Goal: Task Accomplishment & Management: Complete application form

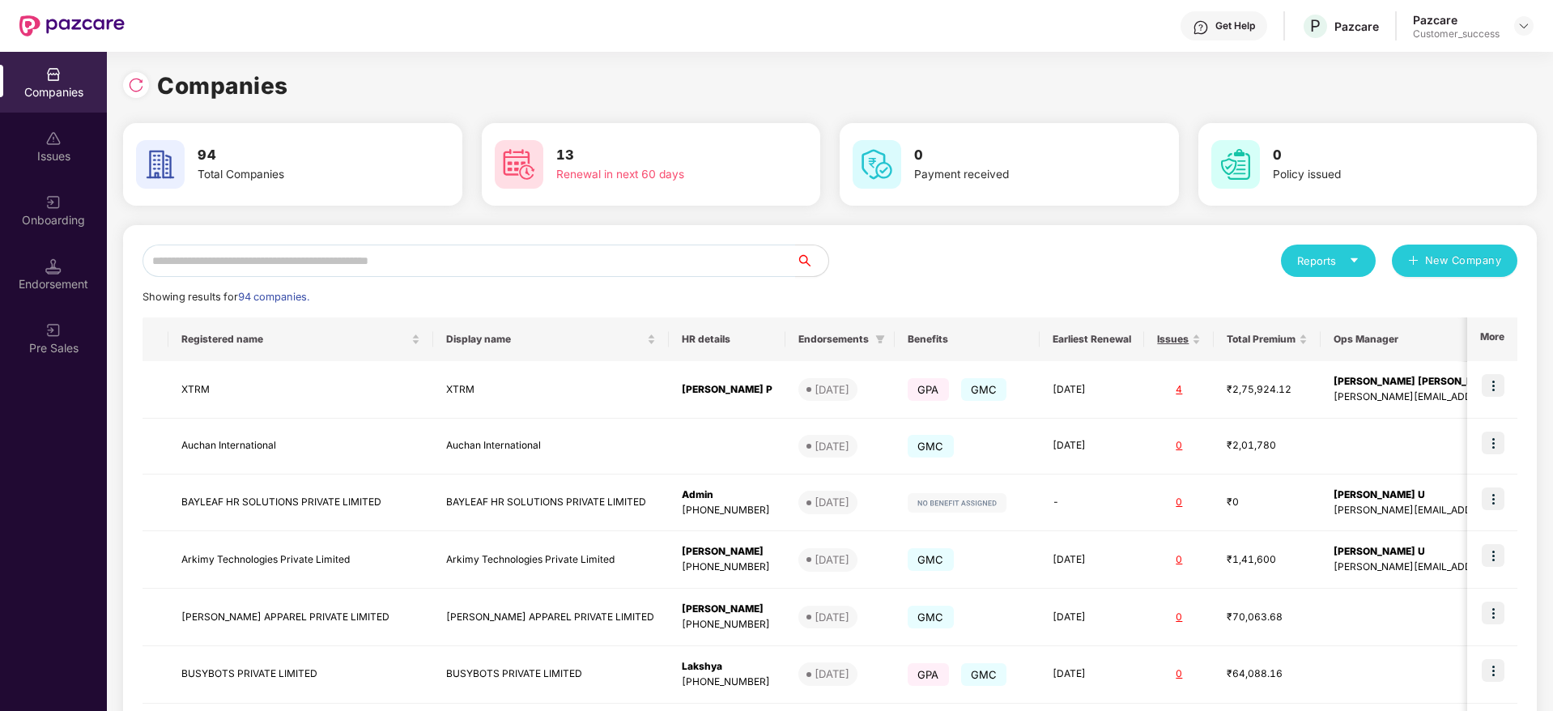
scroll to position [0, 2]
click at [180, 269] on input "text" at bounding box center [470, 261] width 654 height 32
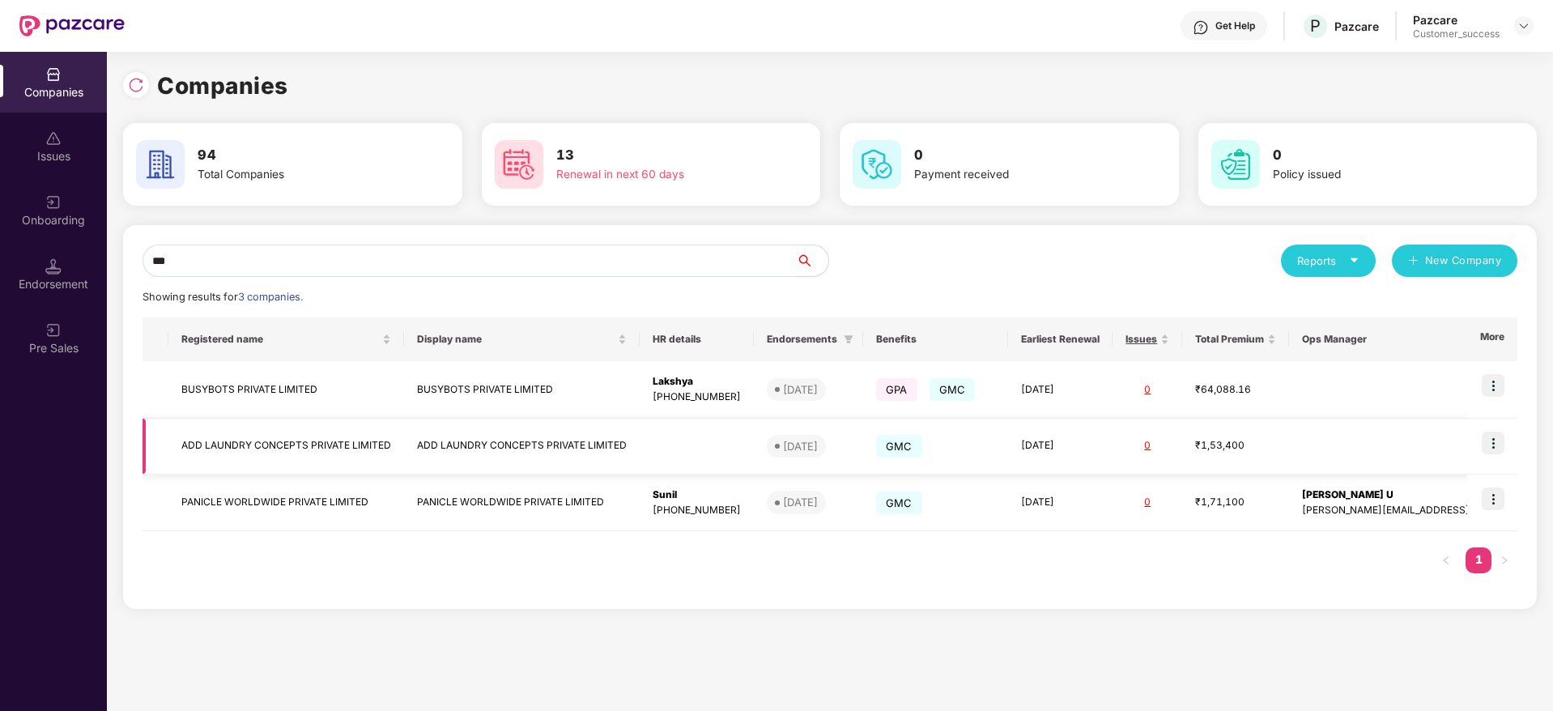
type input "***"
click at [1490, 447] on img at bounding box center [1493, 443] width 23 height 23
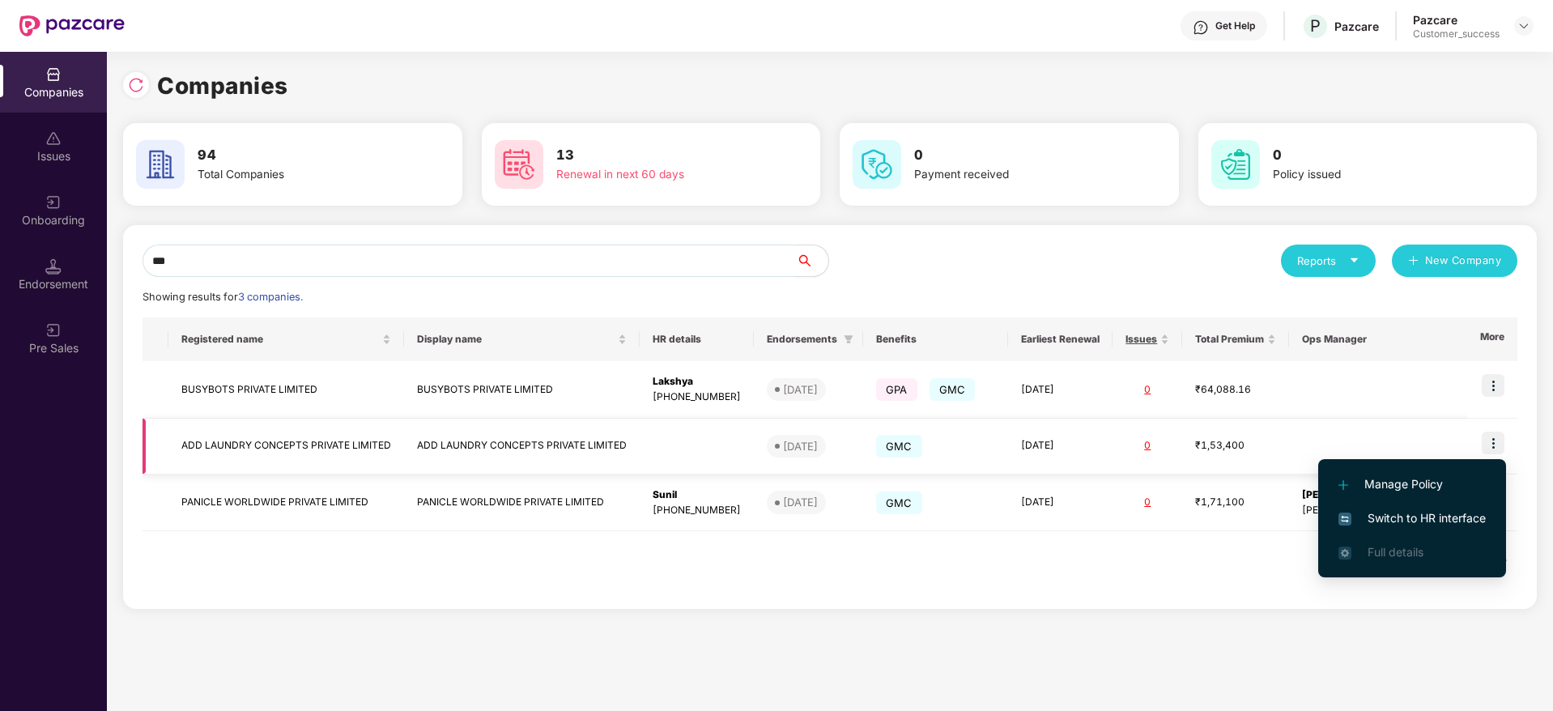
click at [1490, 451] on div "Manage Policy Switch to HR interface Full details" at bounding box center [1412, 518] width 188 height 134
click at [1435, 514] on span "Switch to HR interface" at bounding box center [1412, 518] width 147 height 18
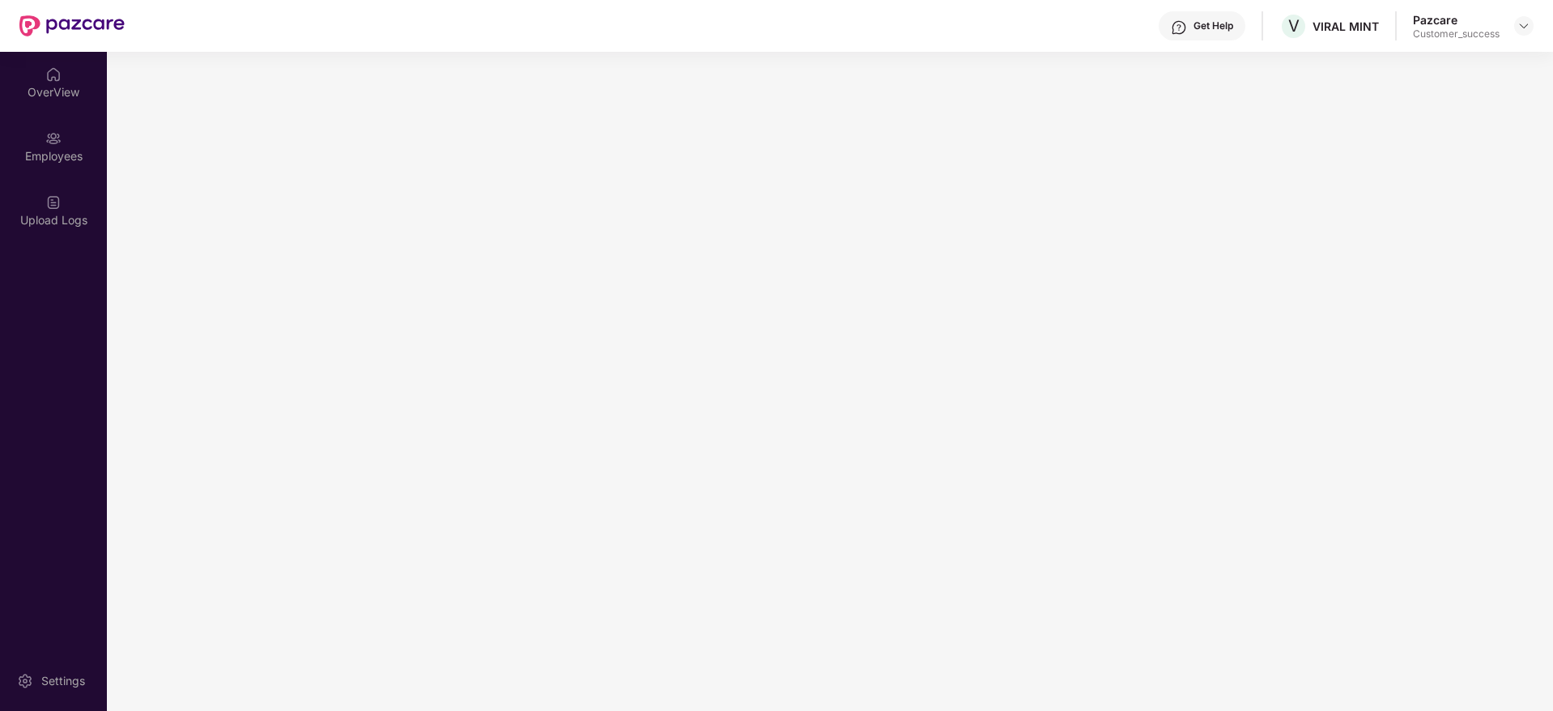
scroll to position [0, 0]
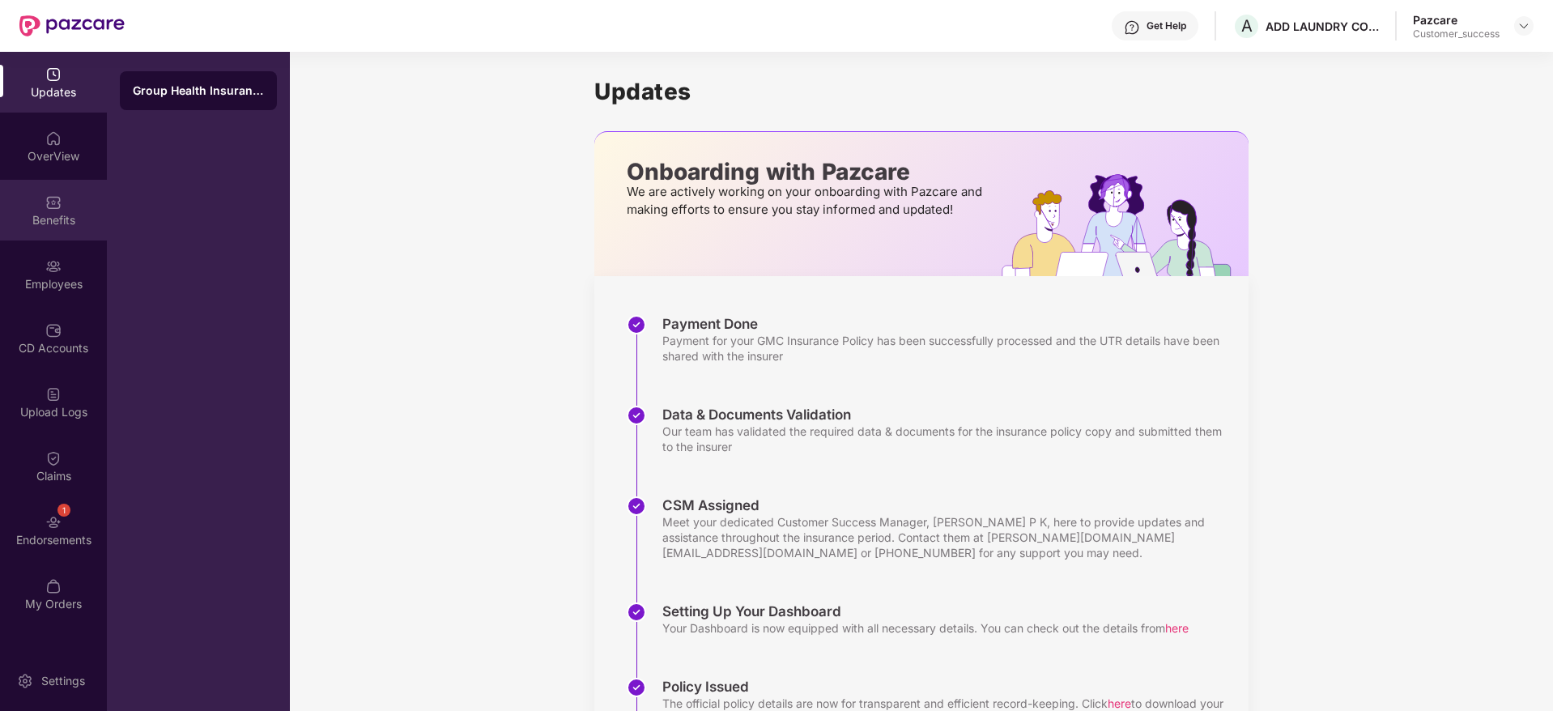
click at [66, 228] on div "Benefits" at bounding box center [53, 210] width 107 height 61
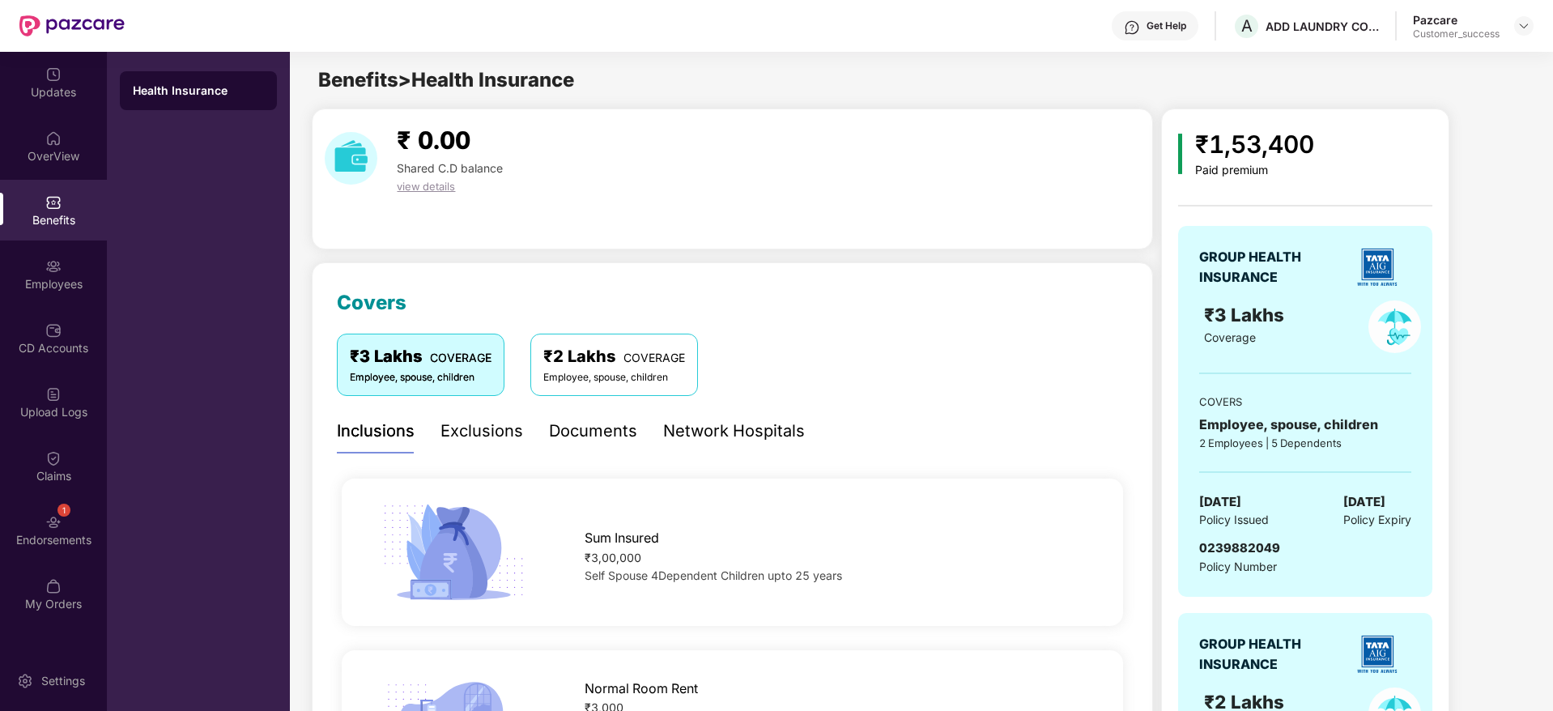
click at [1484, 6] on div "Get Help A ADD LAUNDRY CONCEPTS PRIVATE LIMITED Pazcare Customer_success" at bounding box center [829, 26] width 1409 height 52
click at [1519, 40] on div "Get Help A ADD LAUNDRY CONCEPTS PRIVATE LIMITED Pazcare Customer_success" at bounding box center [829, 26] width 1409 height 52
click at [1529, 19] on img at bounding box center [1524, 25] width 13 height 13
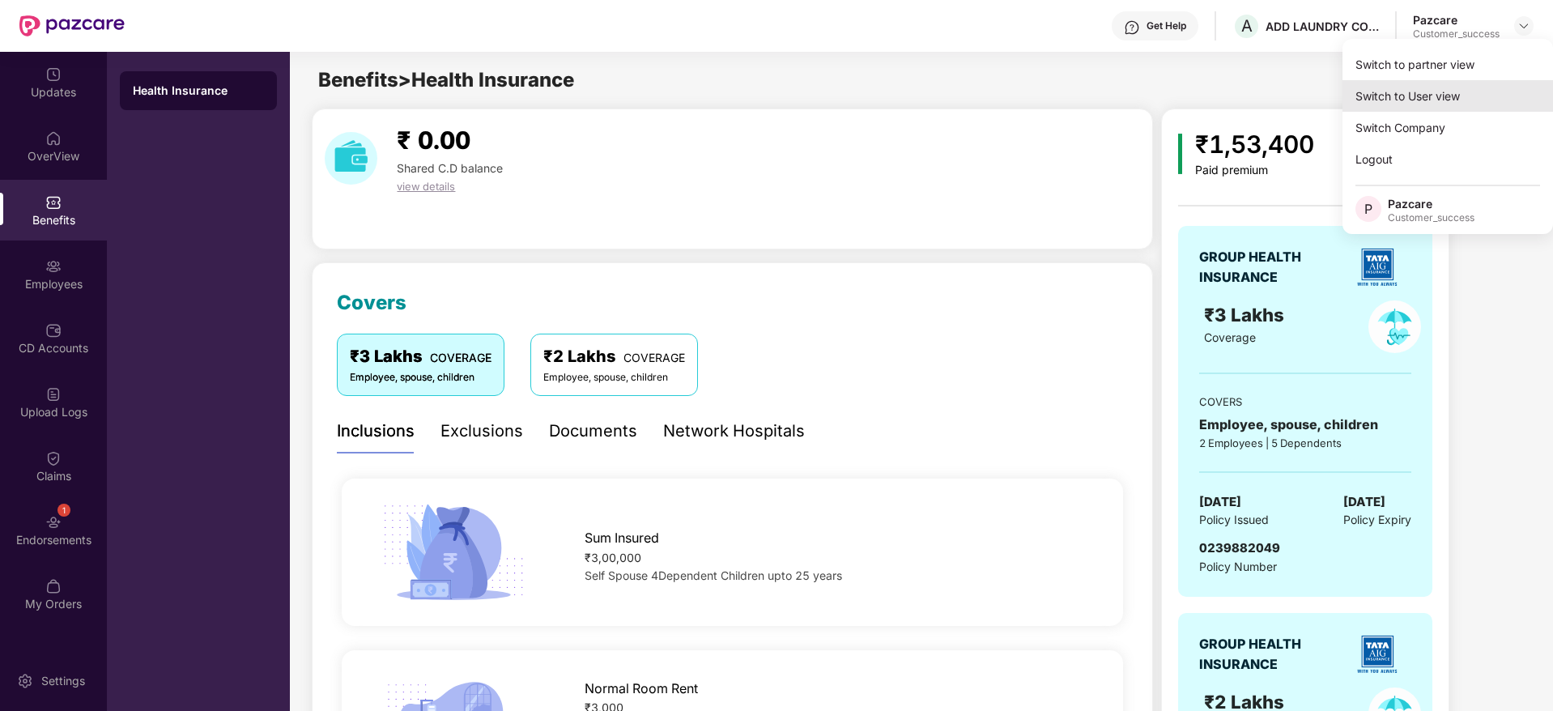
click at [1438, 80] on div "Switch to User view" at bounding box center [1448, 96] width 211 height 32
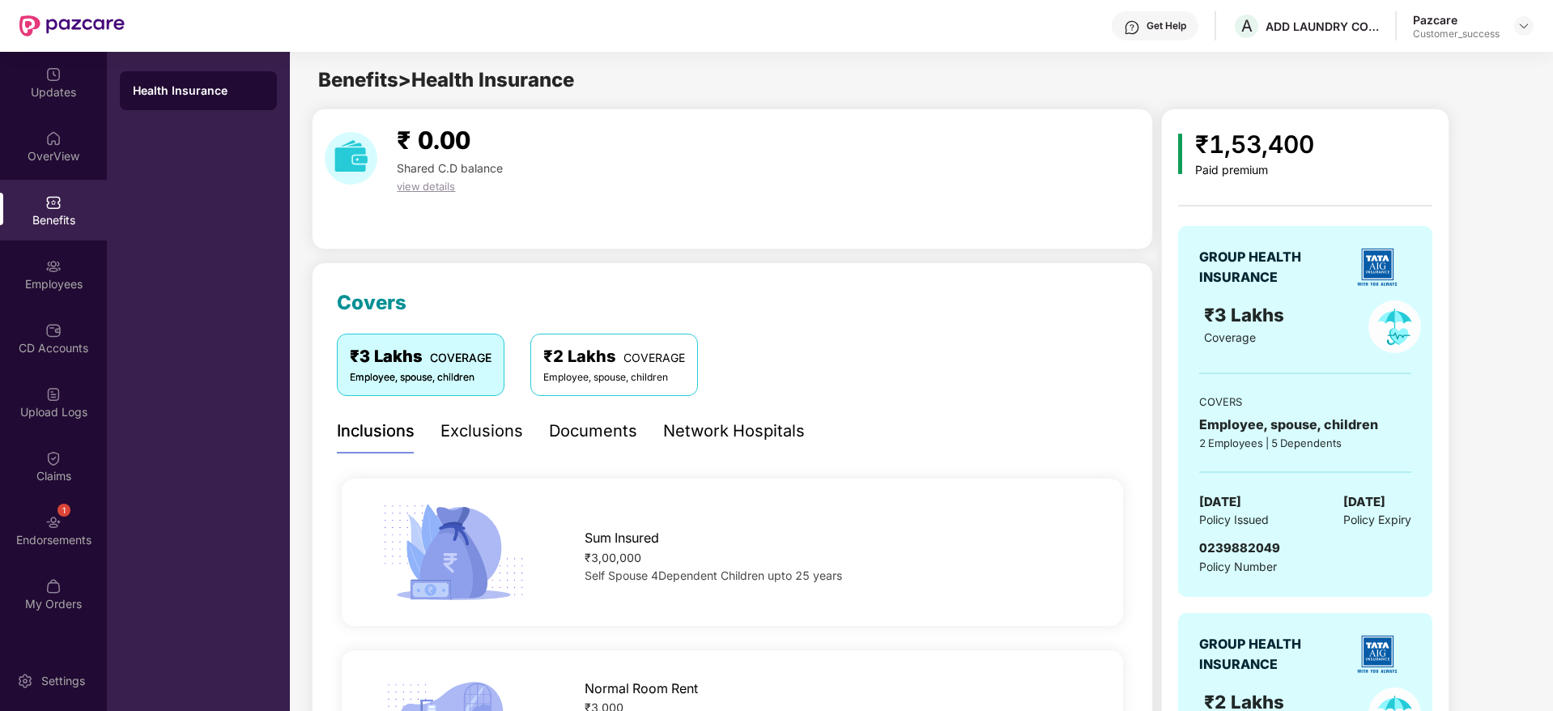
click at [1492, 30] on div "Customer_success" at bounding box center [1456, 34] width 87 height 13
click at [1519, 32] on img at bounding box center [1524, 25] width 13 height 13
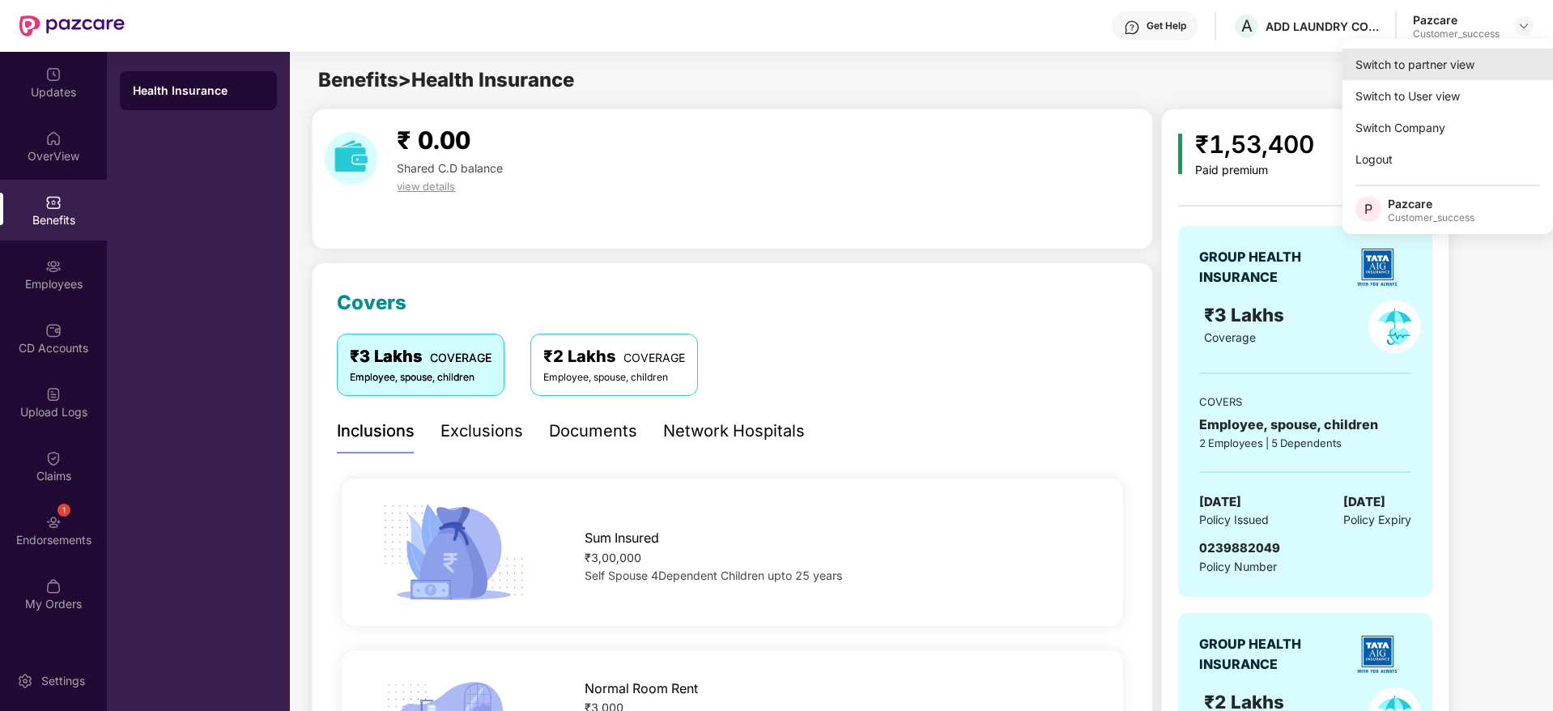
click at [1431, 65] on div "Switch to partner view" at bounding box center [1448, 65] width 211 height 32
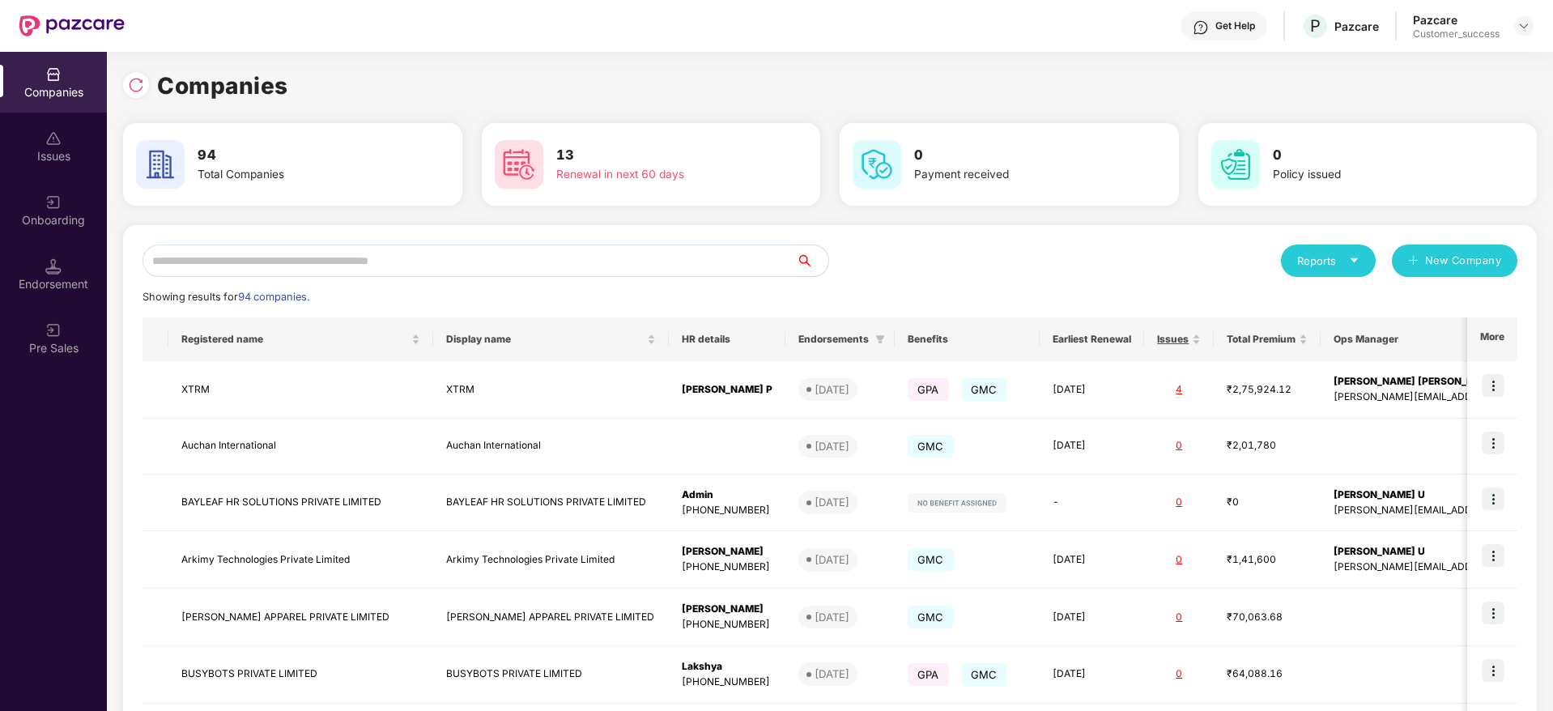
click at [1452, 37] on div "Customer_success" at bounding box center [1456, 34] width 87 height 13
click at [1522, 32] on img at bounding box center [1524, 25] width 13 height 13
click at [1469, 66] on div "User view" at bounding box center [1449, 65] width 211 height 32
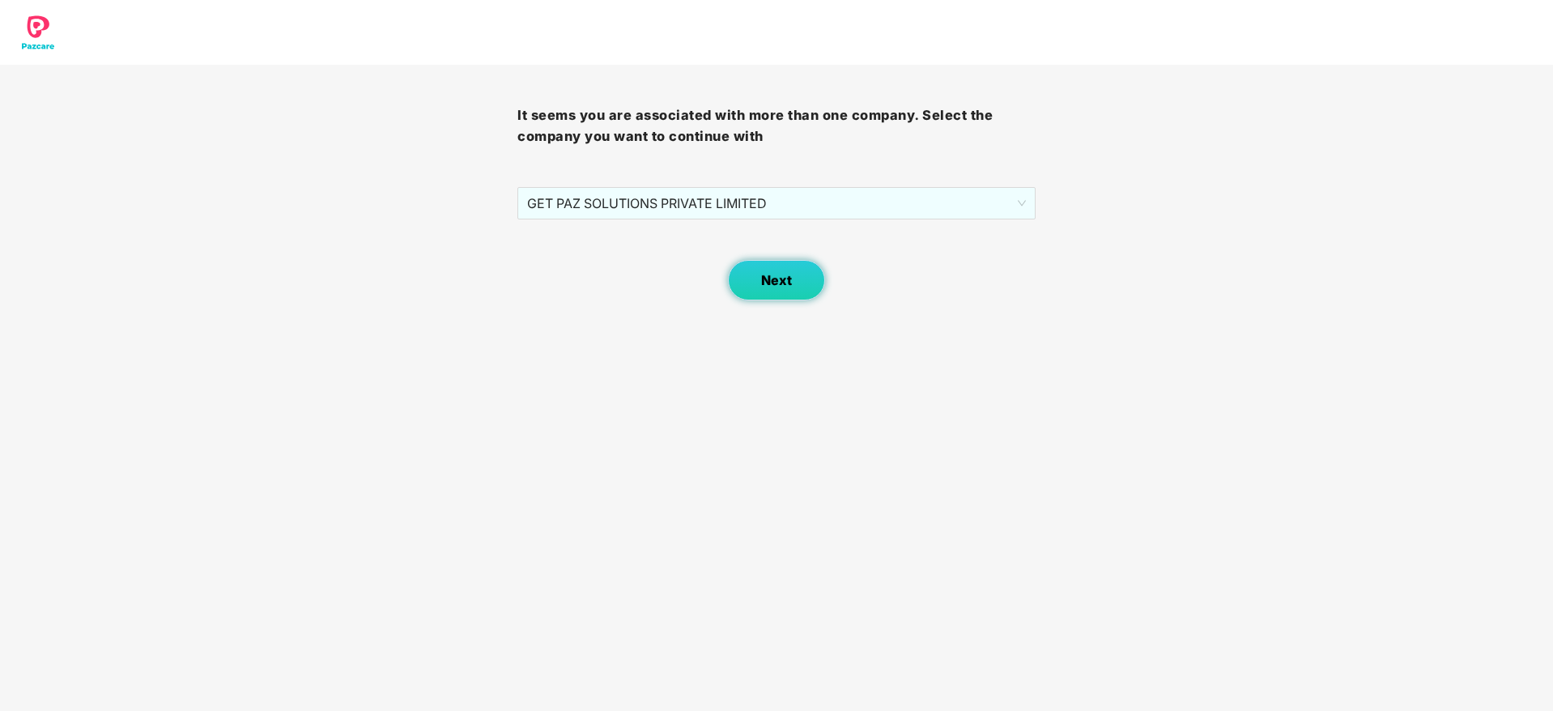
click at [806, 293] on button "Next" at bounding box center [776, 280] width 97 height 40
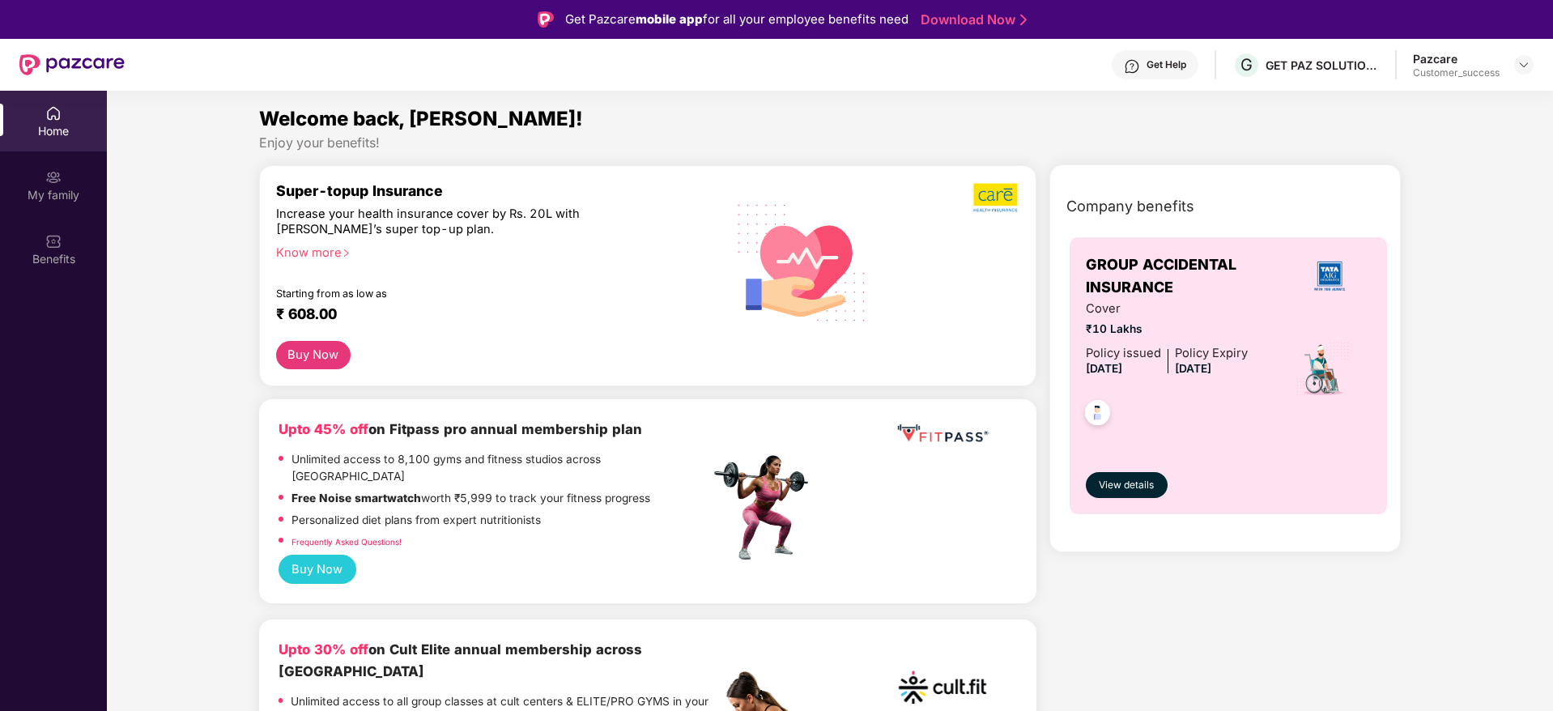
click at [1456, 65] on div "Pazcare" at bounding box center [1456, 58] width 87 height 15
click at [1529, 64] on img at bounding box center [1524, 64] width 13 height 13
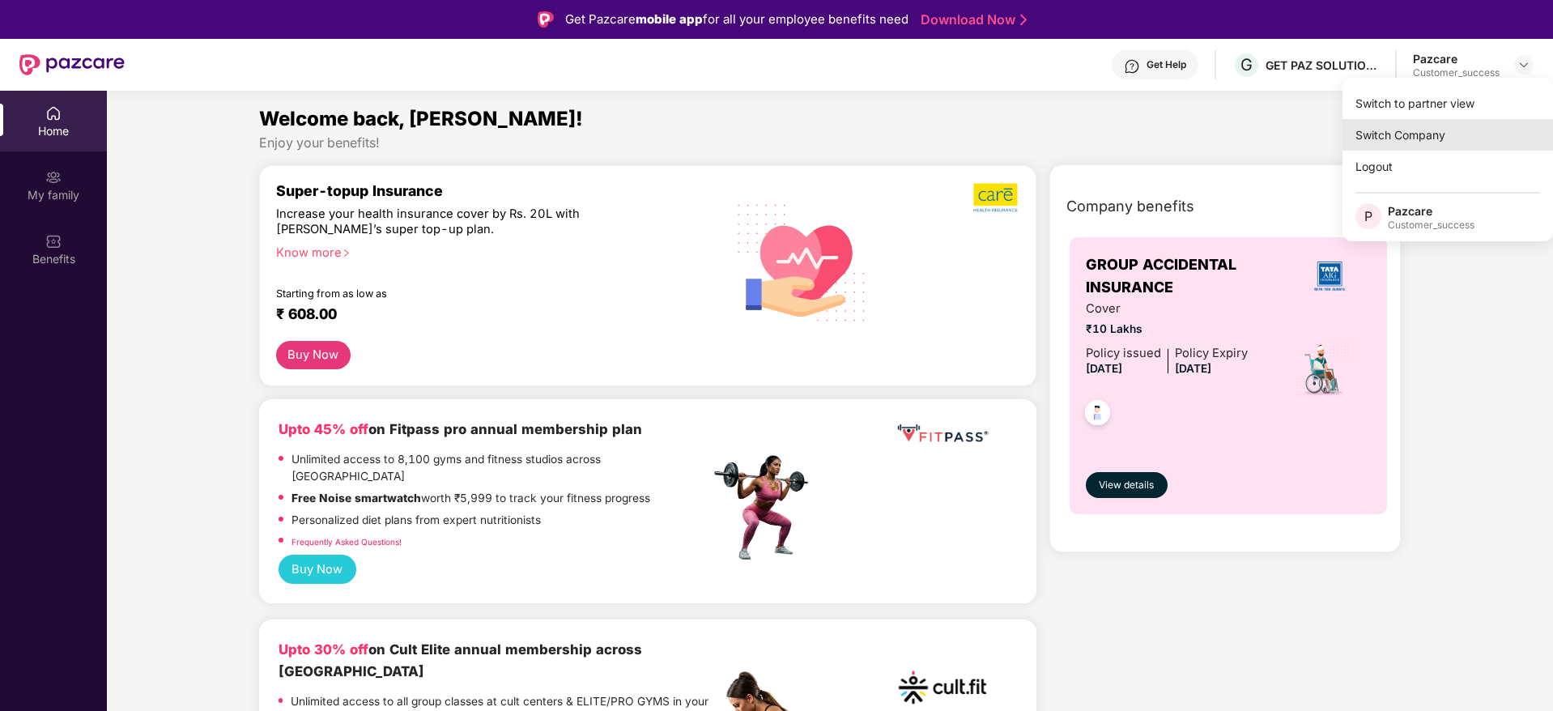
click at [1432, 143] on div "Switch Company" at bounding box center [1448, 135] width 211 height 32
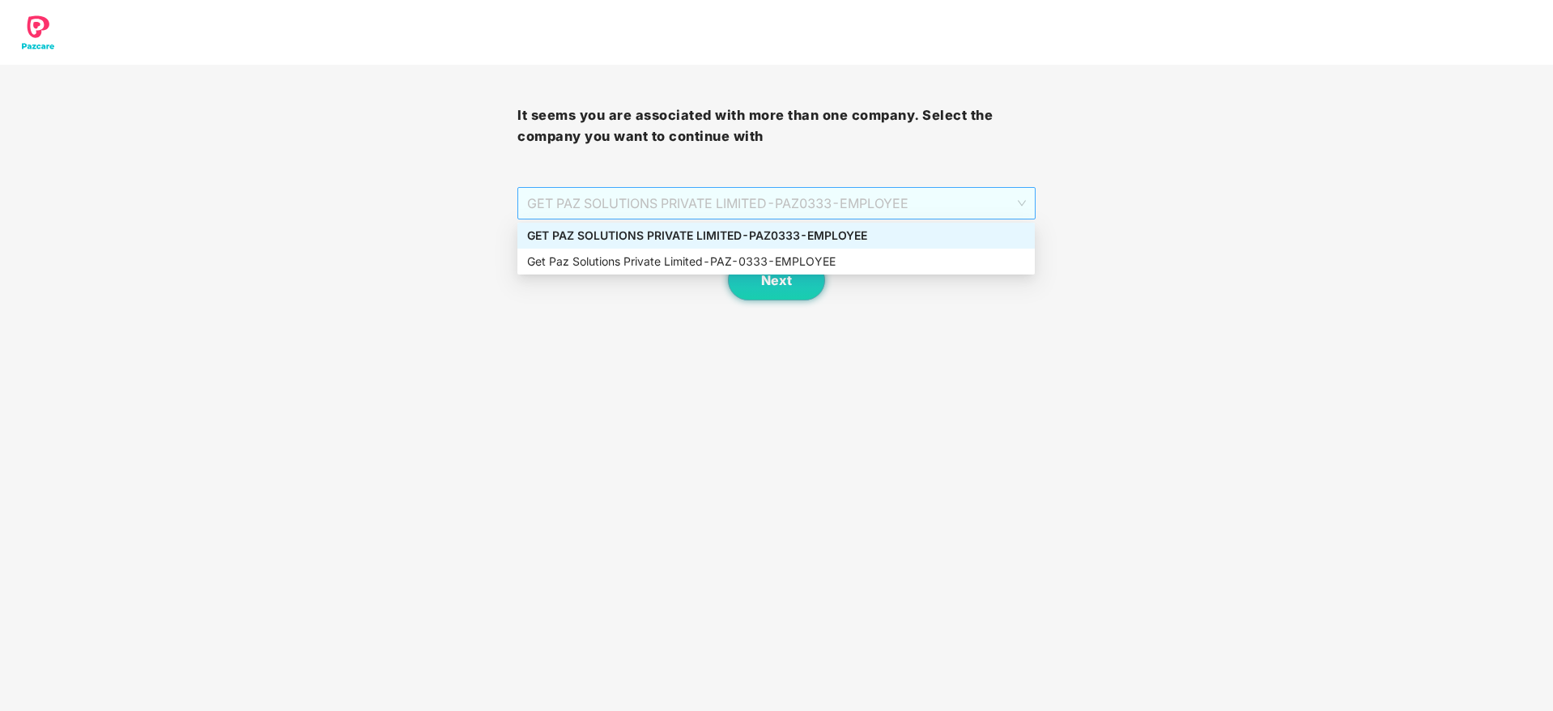
click at [892, 206] on span "GET PAZ SOLUTIONS PRIVATE LIMITED - PAZ0333 - EMPLOYEE" at bounding box center [776, 203] width 498 height 31
click at [846, 261] on div "Get Paz Solutions Private Limited - PAZ-0333 - EMPLOYEE" at bounding box center [776, 262] width 498 height 18
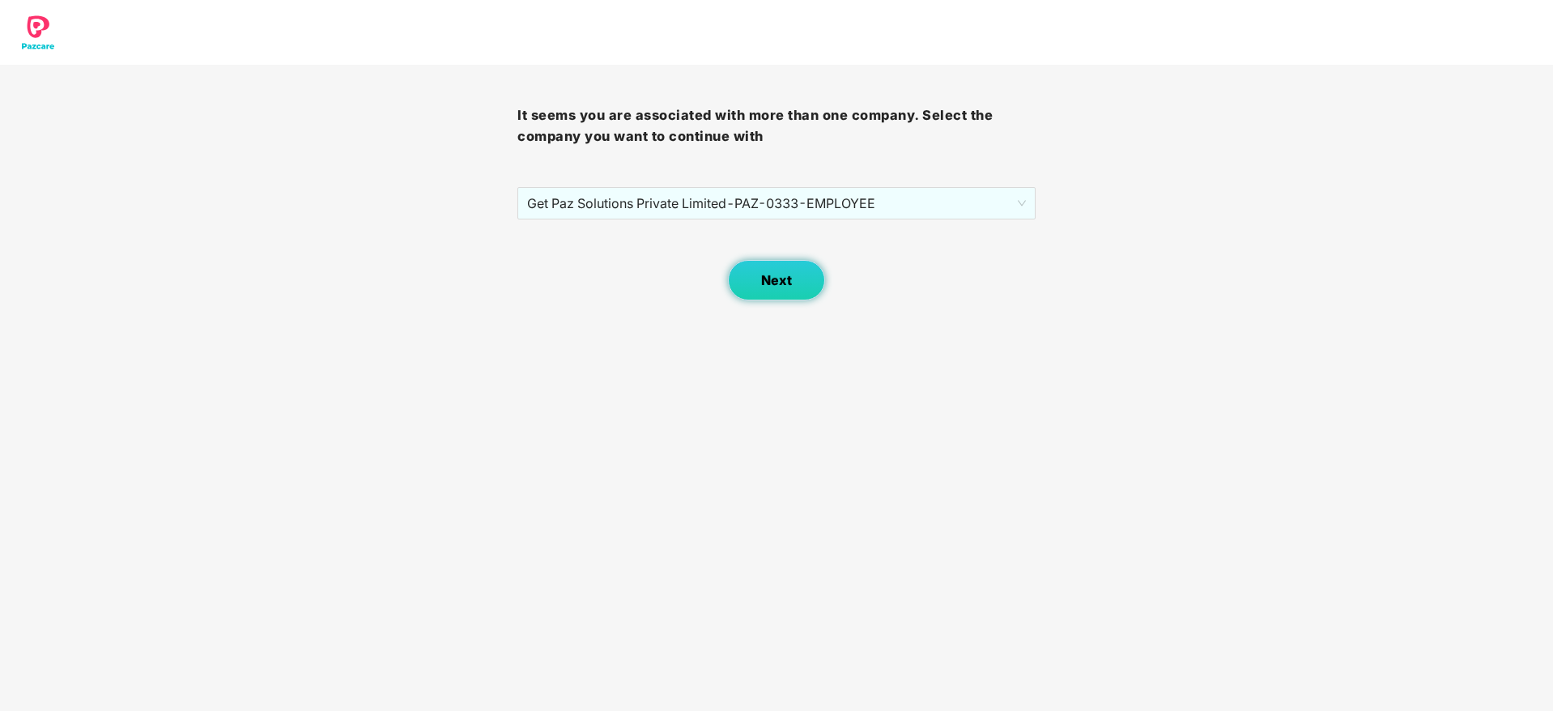
click at [792, 279] on button "Next" at bounding box center [776, 280] width 97 height 40
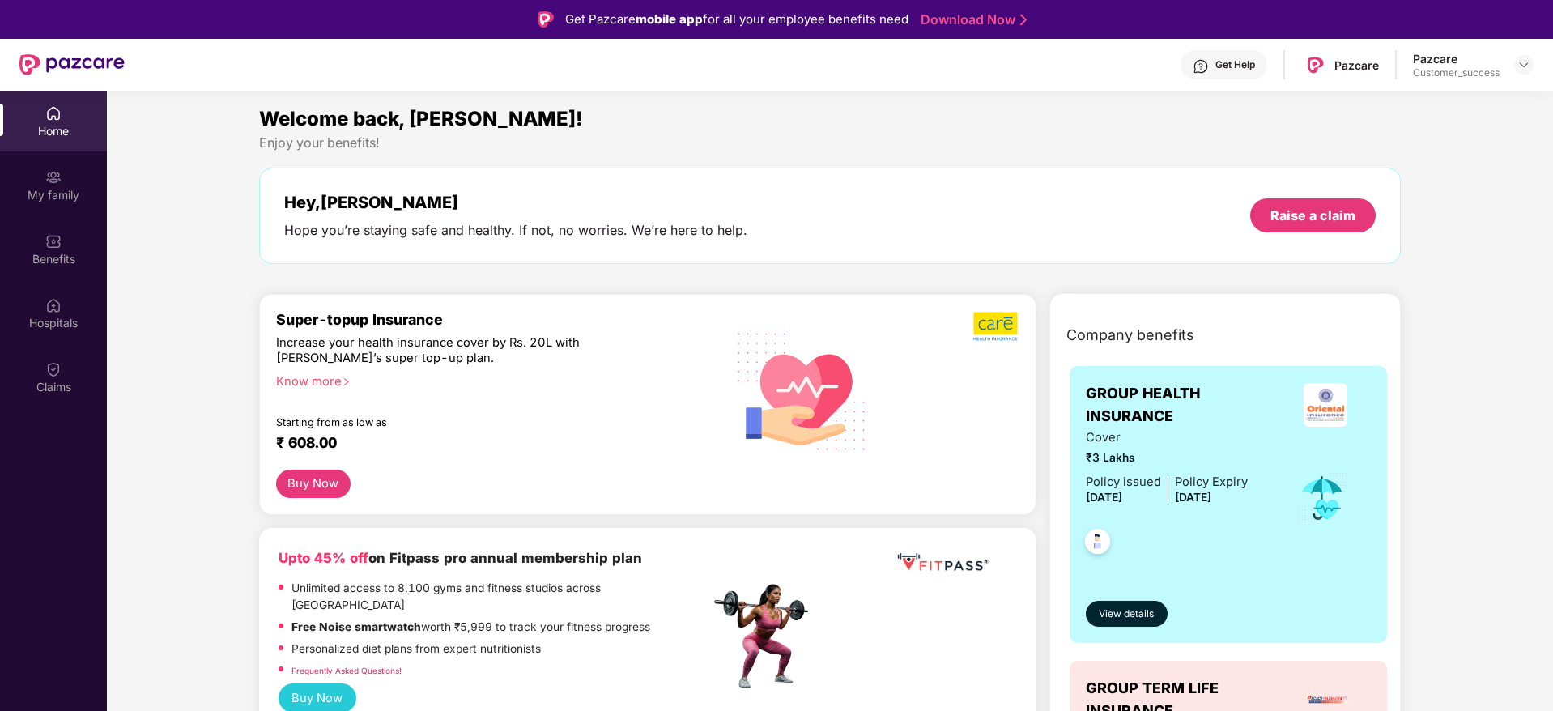
click at [1424, 57] on div "Pazcare" at bounding box center [1456, 58] width 87 height 15
click at [1526, 64] on img at bounding box center [1524, 64] width 13 height 13
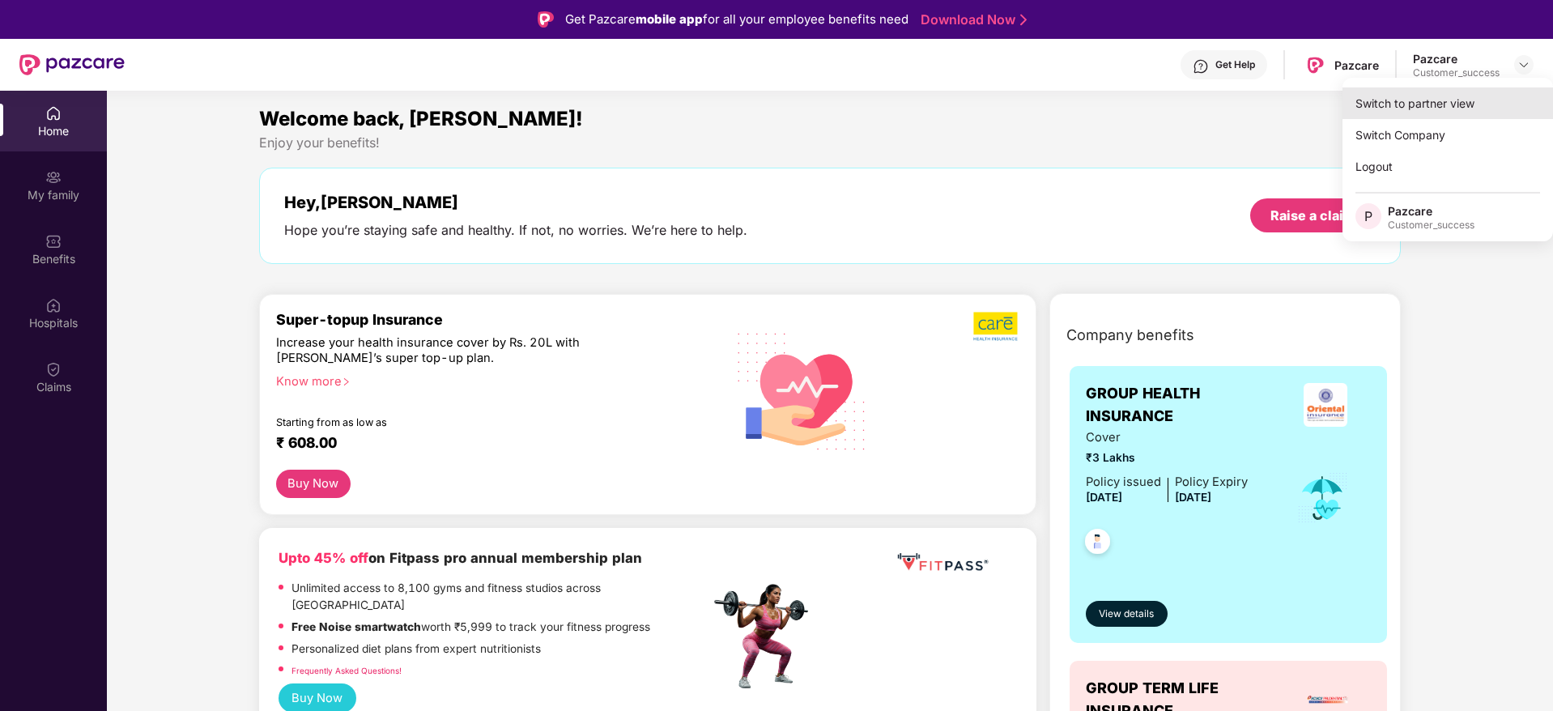
click at [1455, 104] on div "Switch to partner view" at bounding box center [1448, 103] width 211 height 32
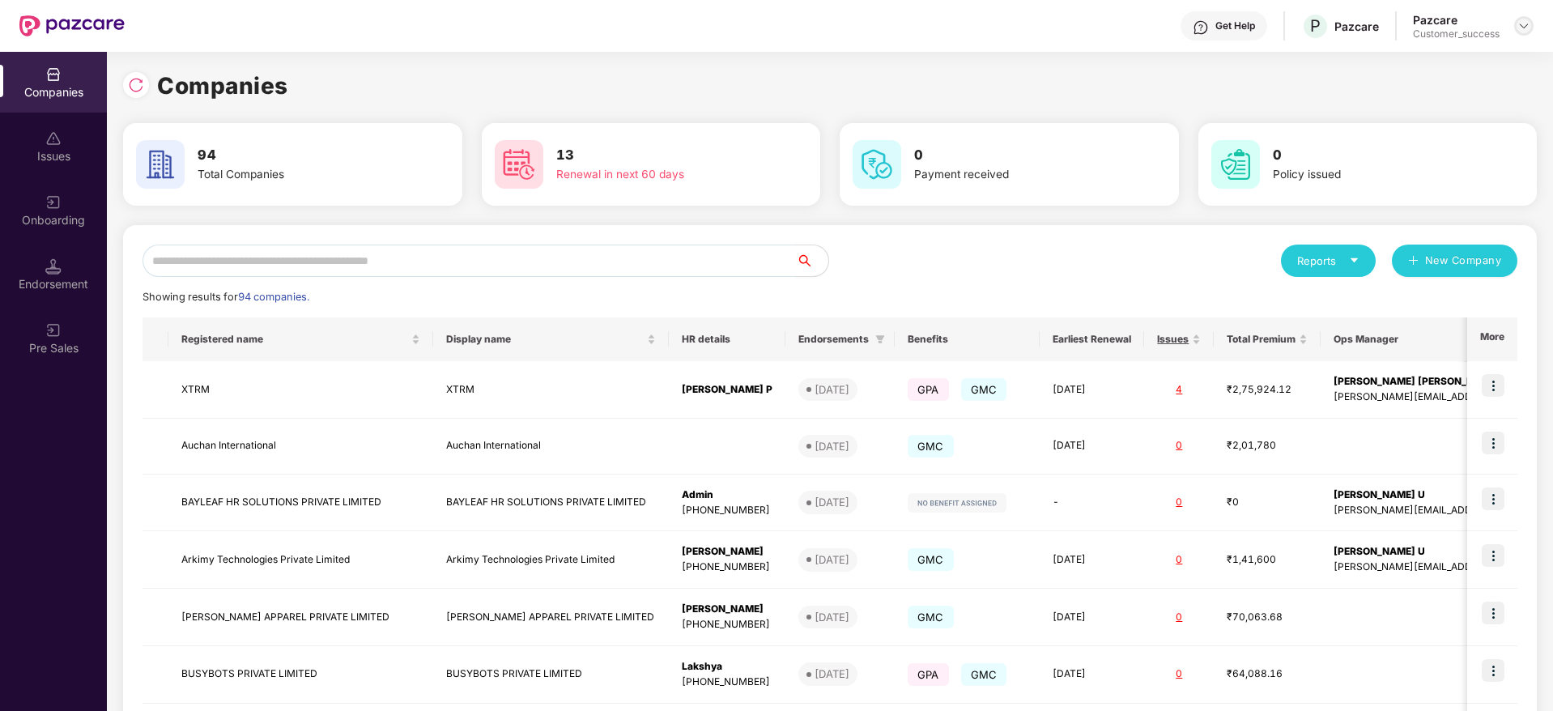
click at [1524, 34] on div at bounding box center [1523, 25] width 19 height 19
click at [1245, 81] on div "Companies" at bounding box center [830, 86] width 1414 height 36
click at [381, 270] on input "text" at bounding box center [470, 261] width 654 height 32
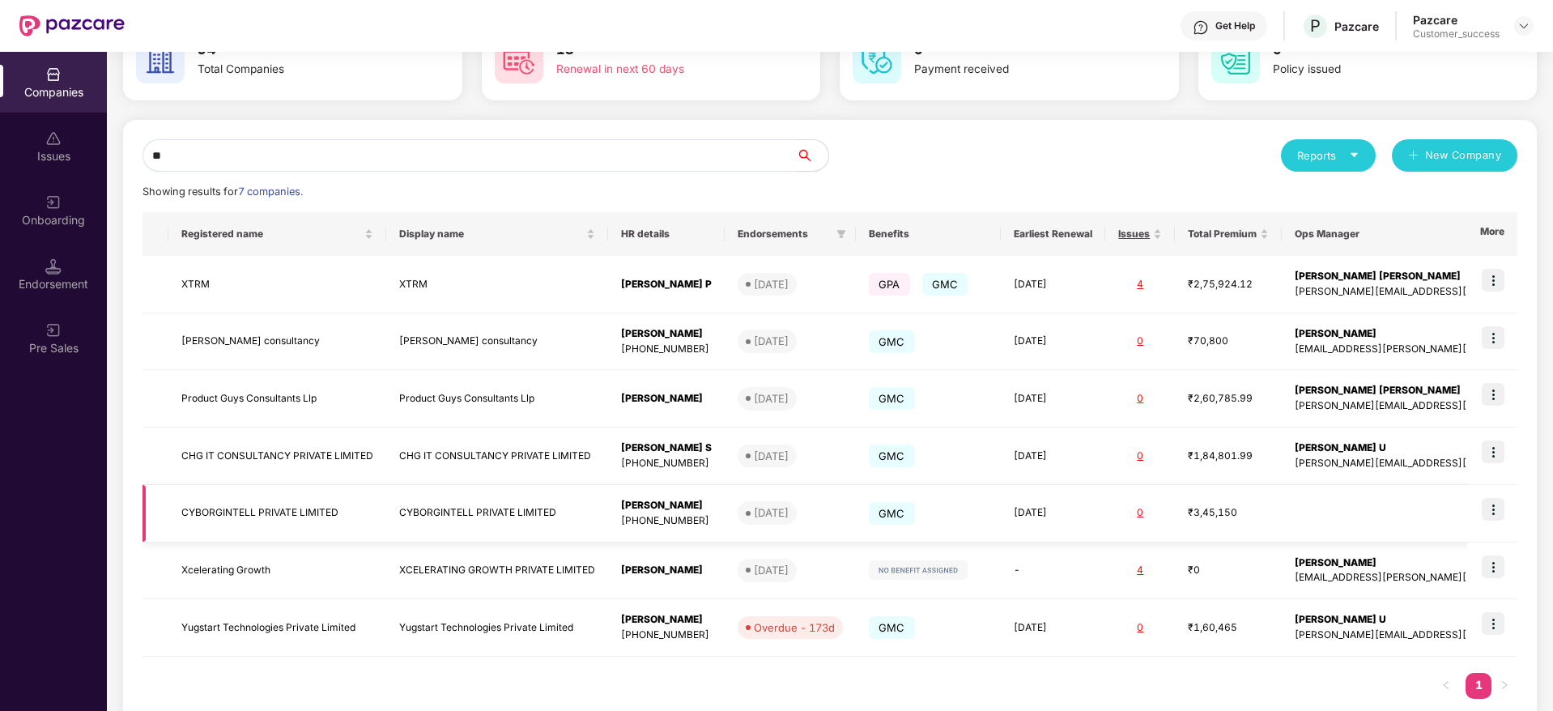
scroll to position [93, 0]
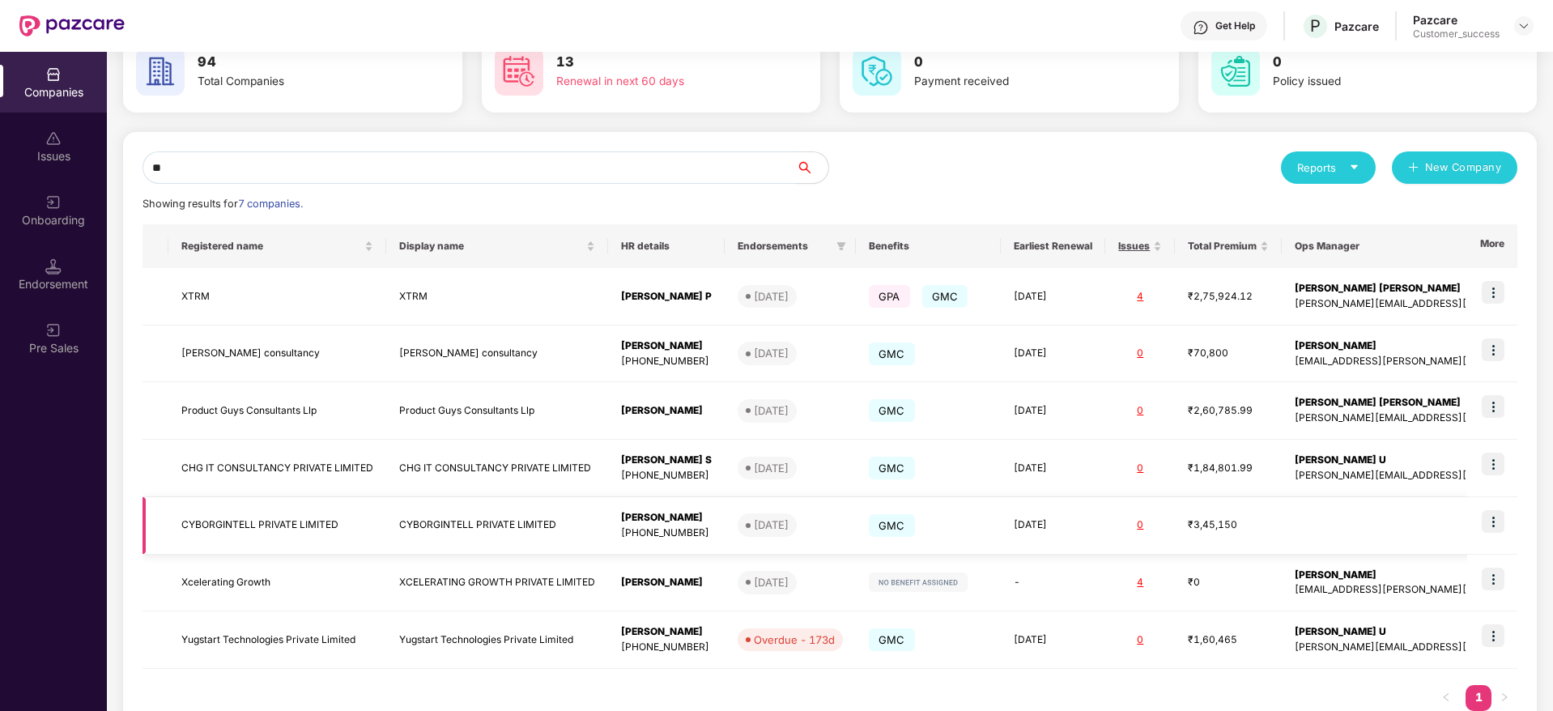
type input "**"
click at [1492, 536] on td at bounding box center [1492, 525] width 50 height 57
click at [1492, 530] on img at bounding box center [1493, 521] width 23 height 23
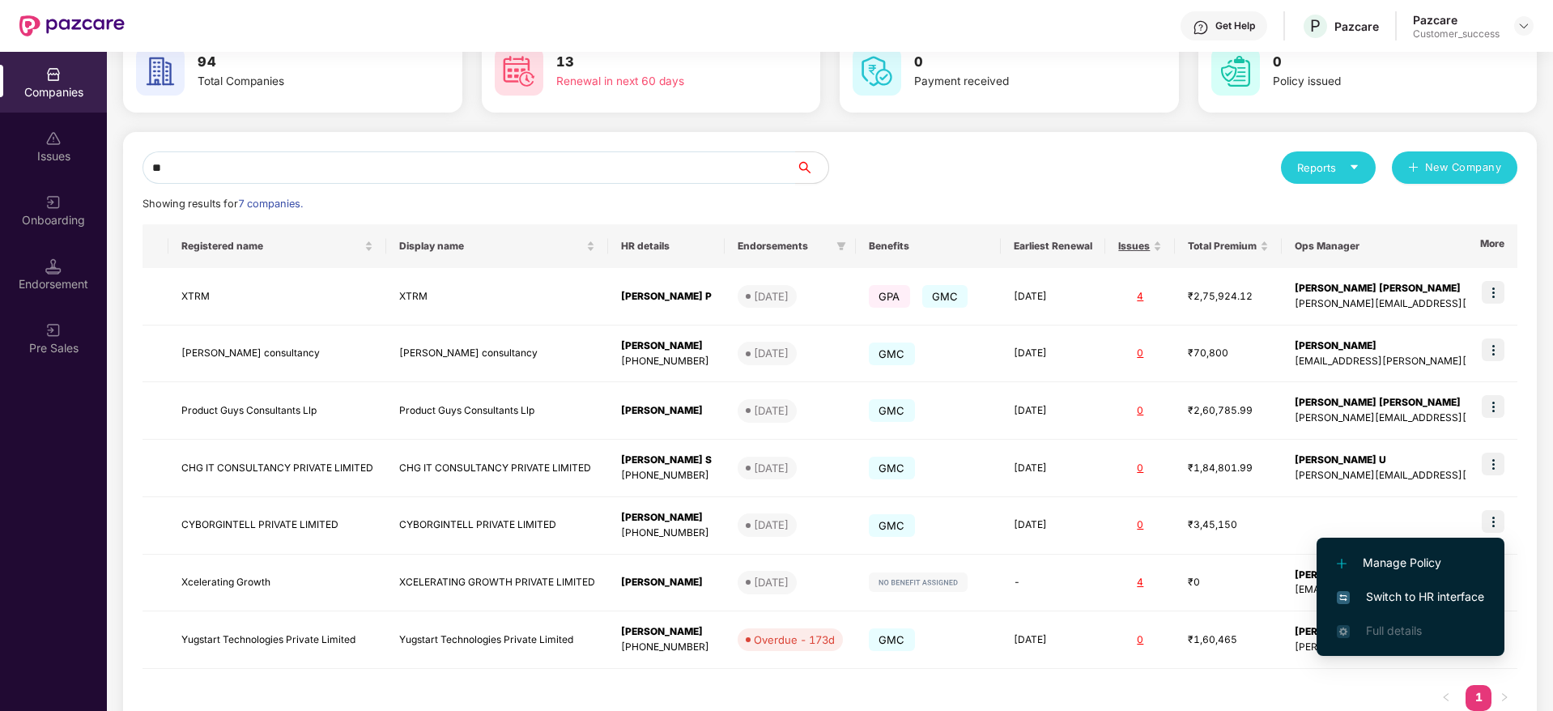
click at [1422, 585] on li "Switch to HR interface" at bounding box center [1411, 597] width 188 height 34
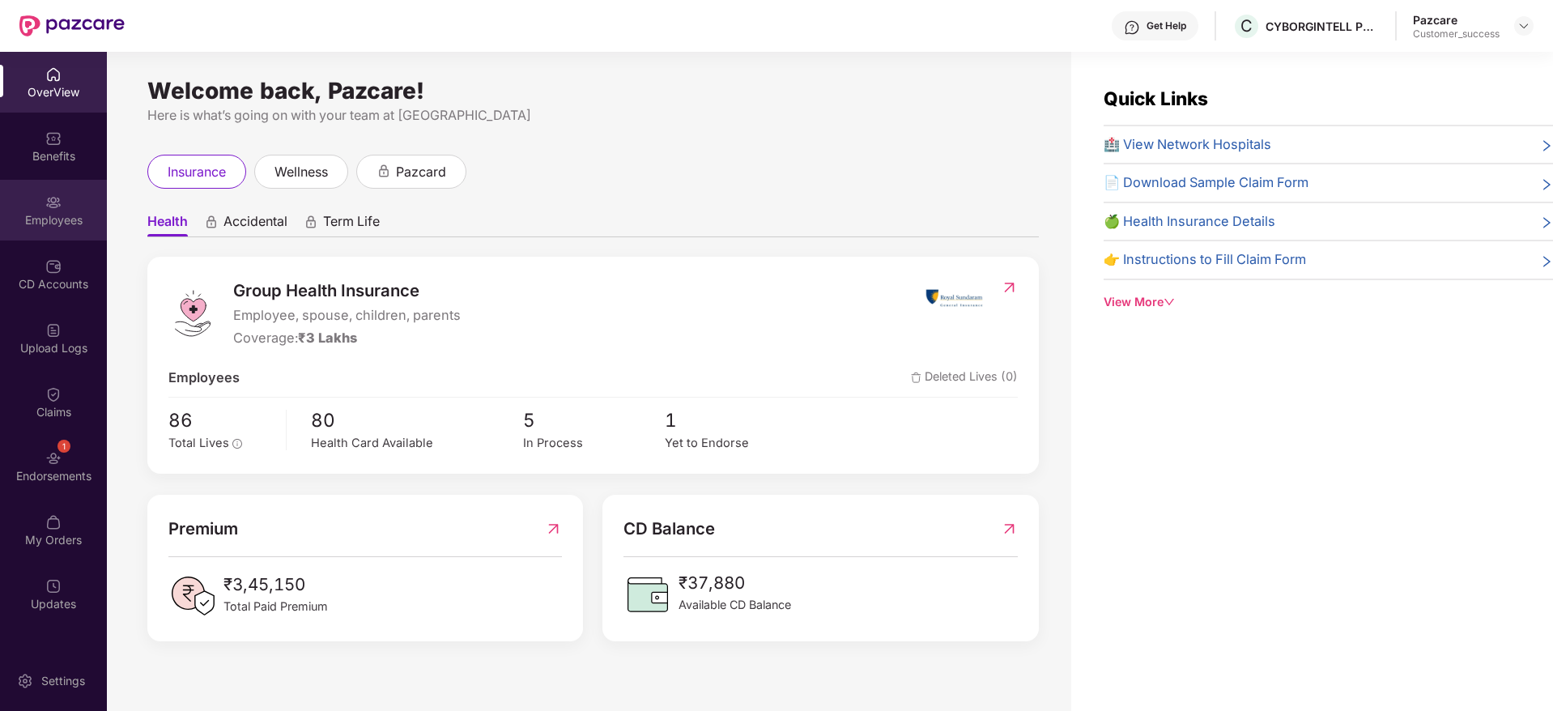
click at [41, 218] on div "Employees" at bounding box center [53, 220] width 107 height 16
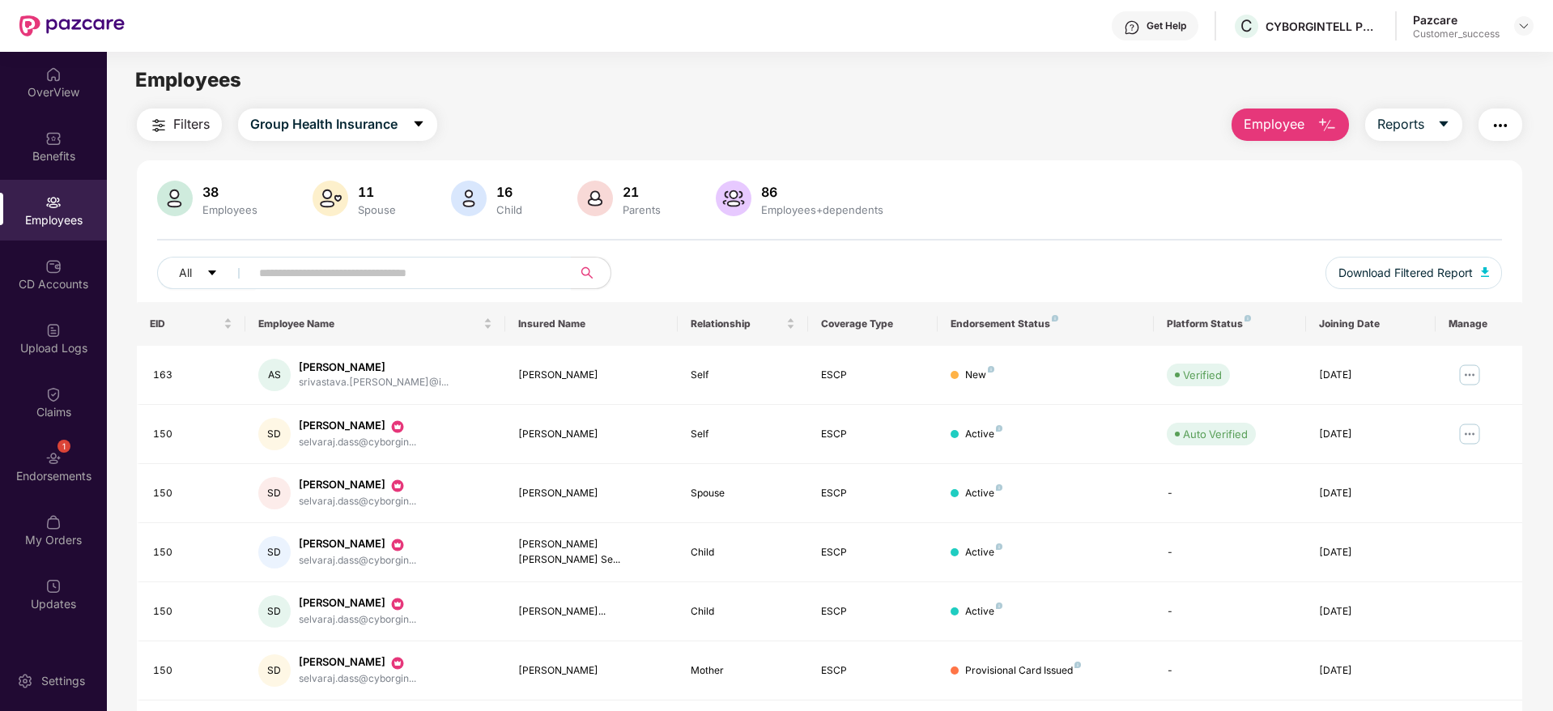
click at [1303, 112] on button "Employee" at bounding box center [1290, 125] width 117 height 32
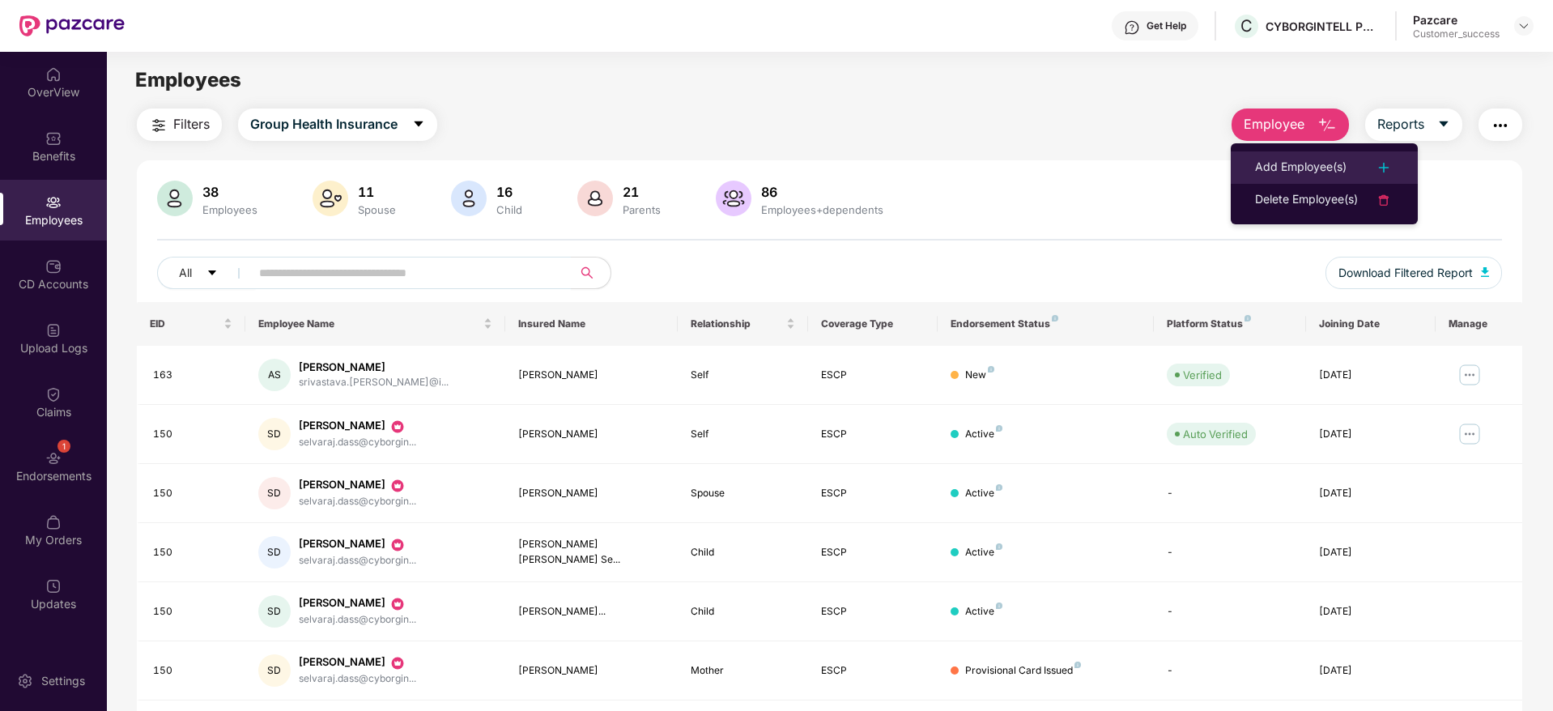
click at [1284, 160] on div "Add Employee(s)" at bounding box center [1301, 167] width 92 height 19
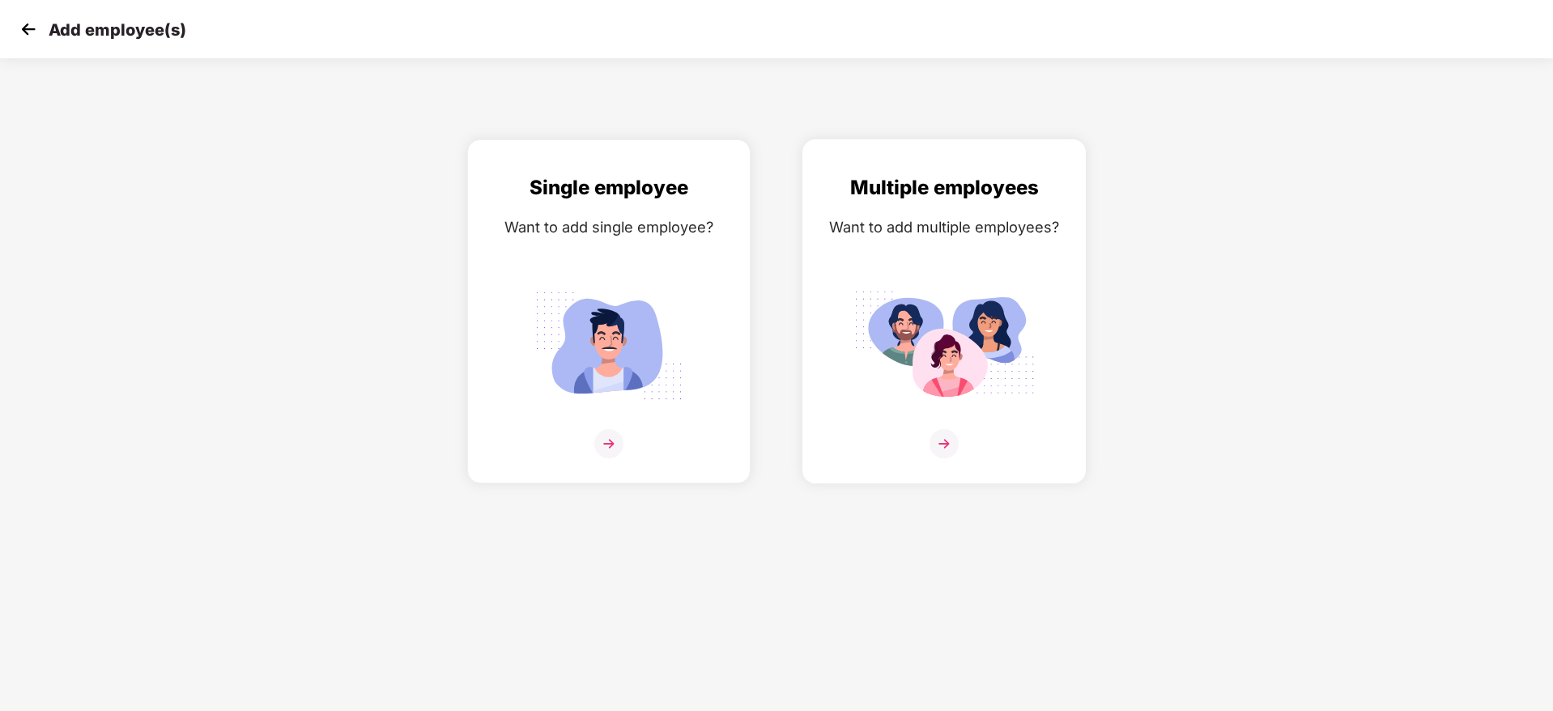
click at [957, 438] on img at bounding box center [944, 443] width 29 height 29
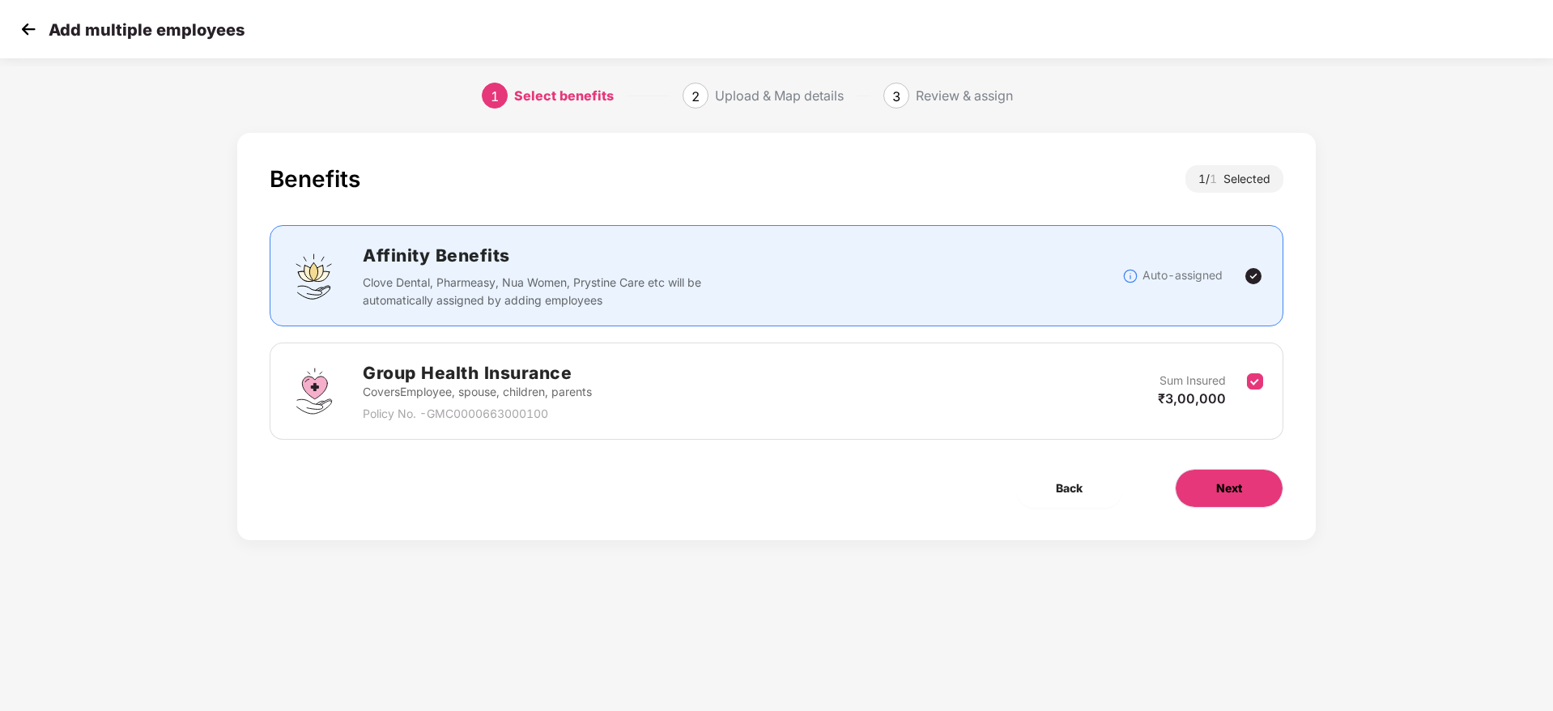
click at [1203, 472] on button "Next" at bounding box center [1229, 488] width 109 height 39
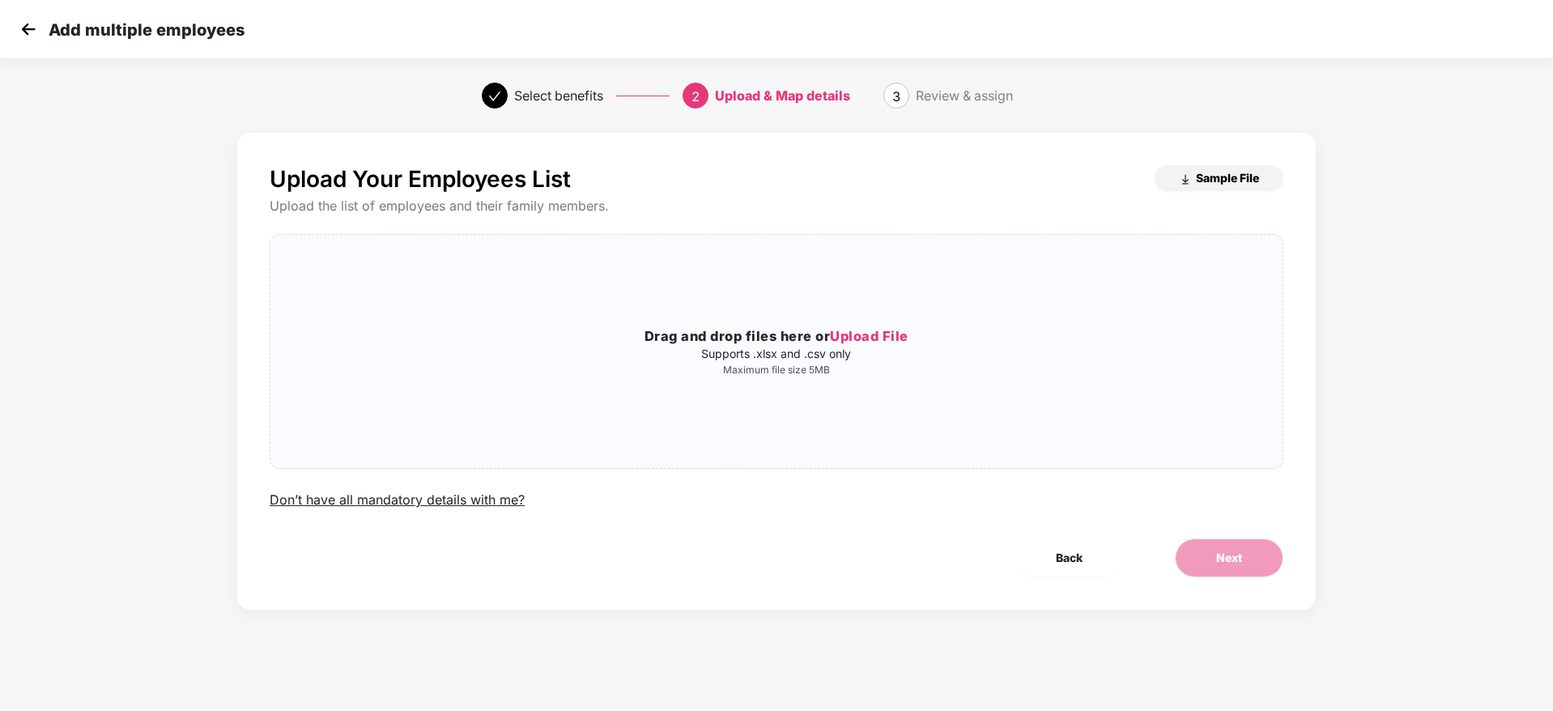
click at [1230, 185] on button "Sample File" at bounding box center [1219, 178] width 129 height 26
